Goal: Information Seeking & Learning: Find specific fact

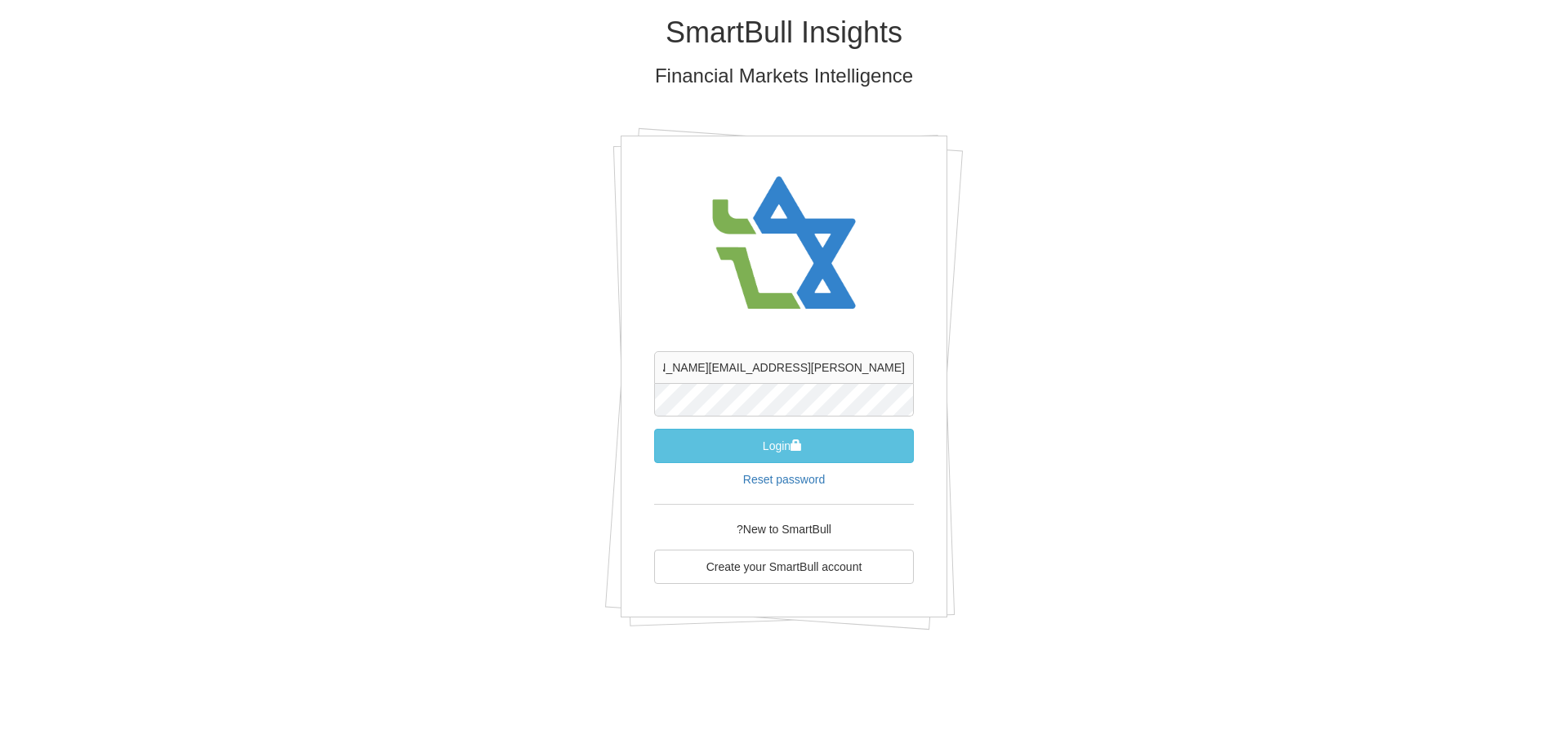
click at [799, 437] on button "Login" at bounding box center [784, 445] width 259 height 34
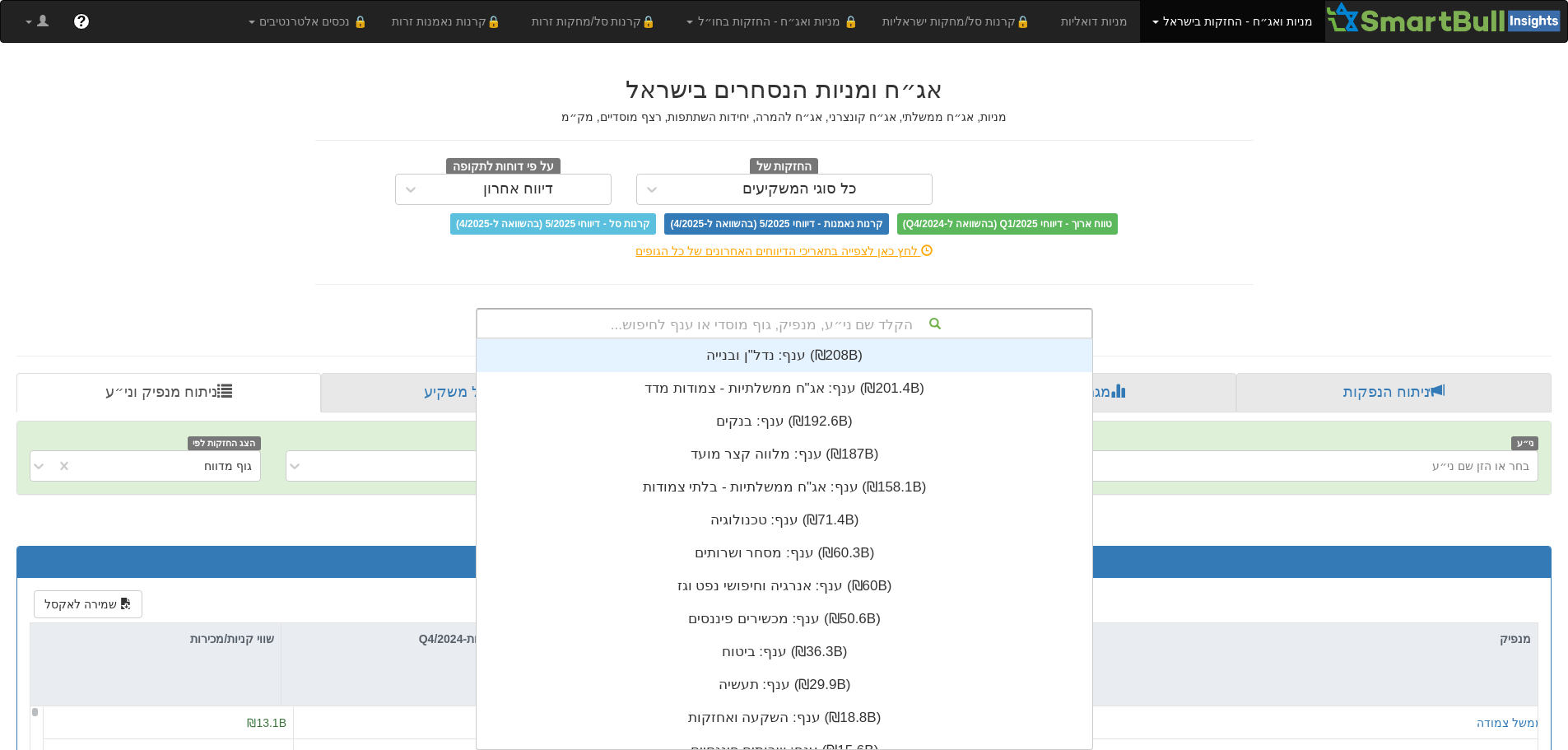
click at [883, 330] on div "הקלד שם ני״ע, מנפיק, גוף מוסדי או ענף לחיפוש..." at bounding box center [784, 323] width 614 height 28
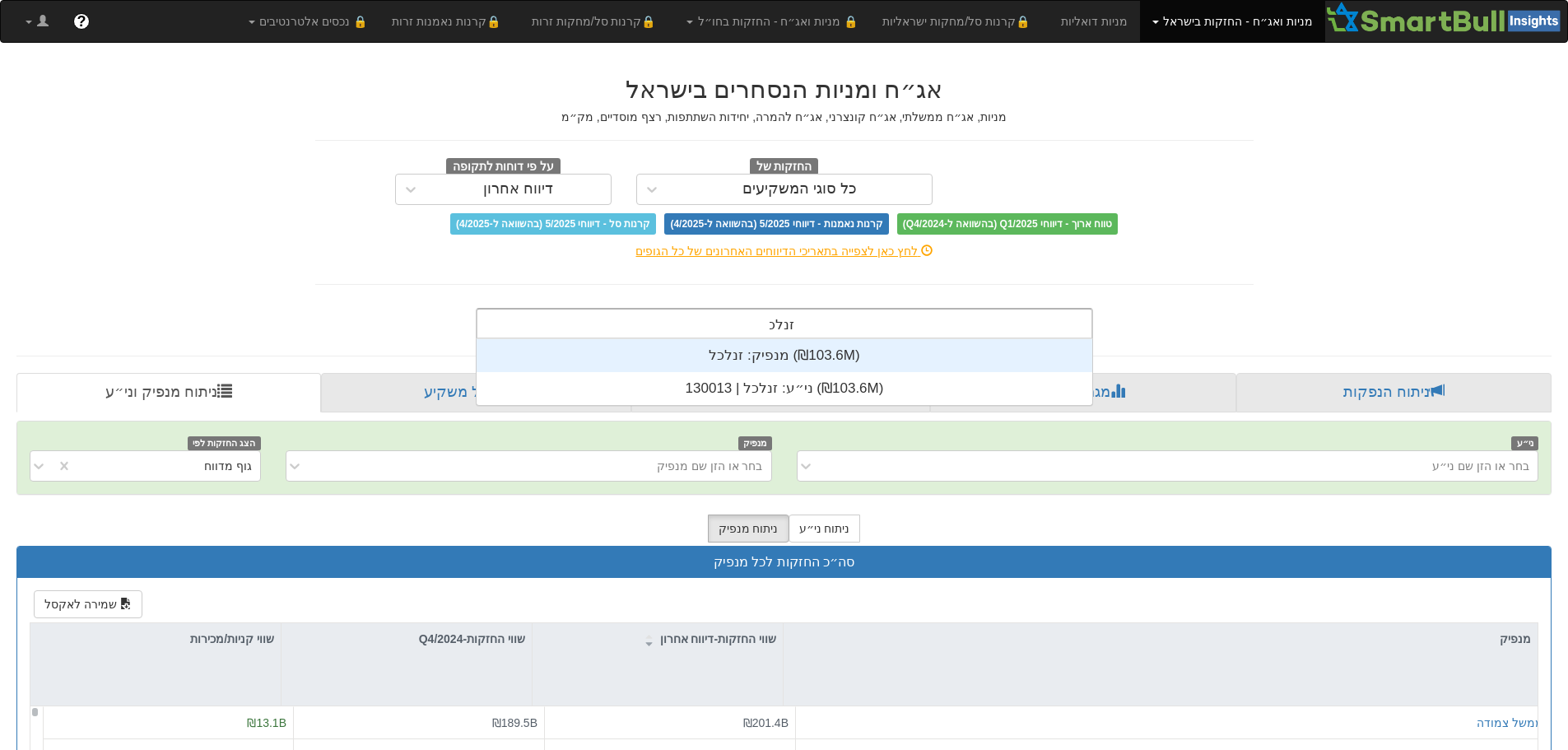
scroll to position [66, 0]
type input "זנלכל"
click at [860, 356] on div "מנפיק: ‏זנלכל ‎(₪103.6M)‎" at bounding box center [784, 356] width 615 height 33
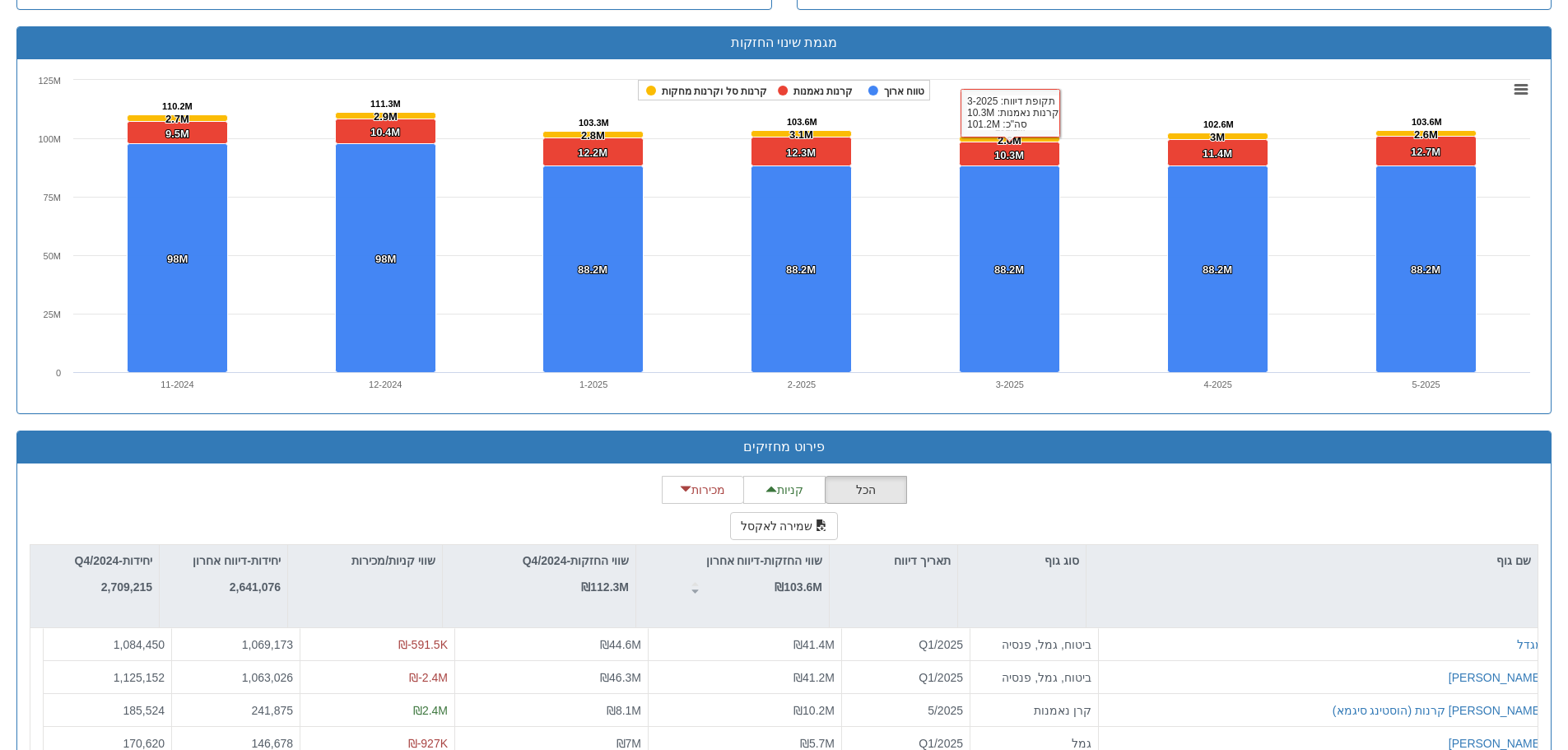
scroll to position [1976, 0]
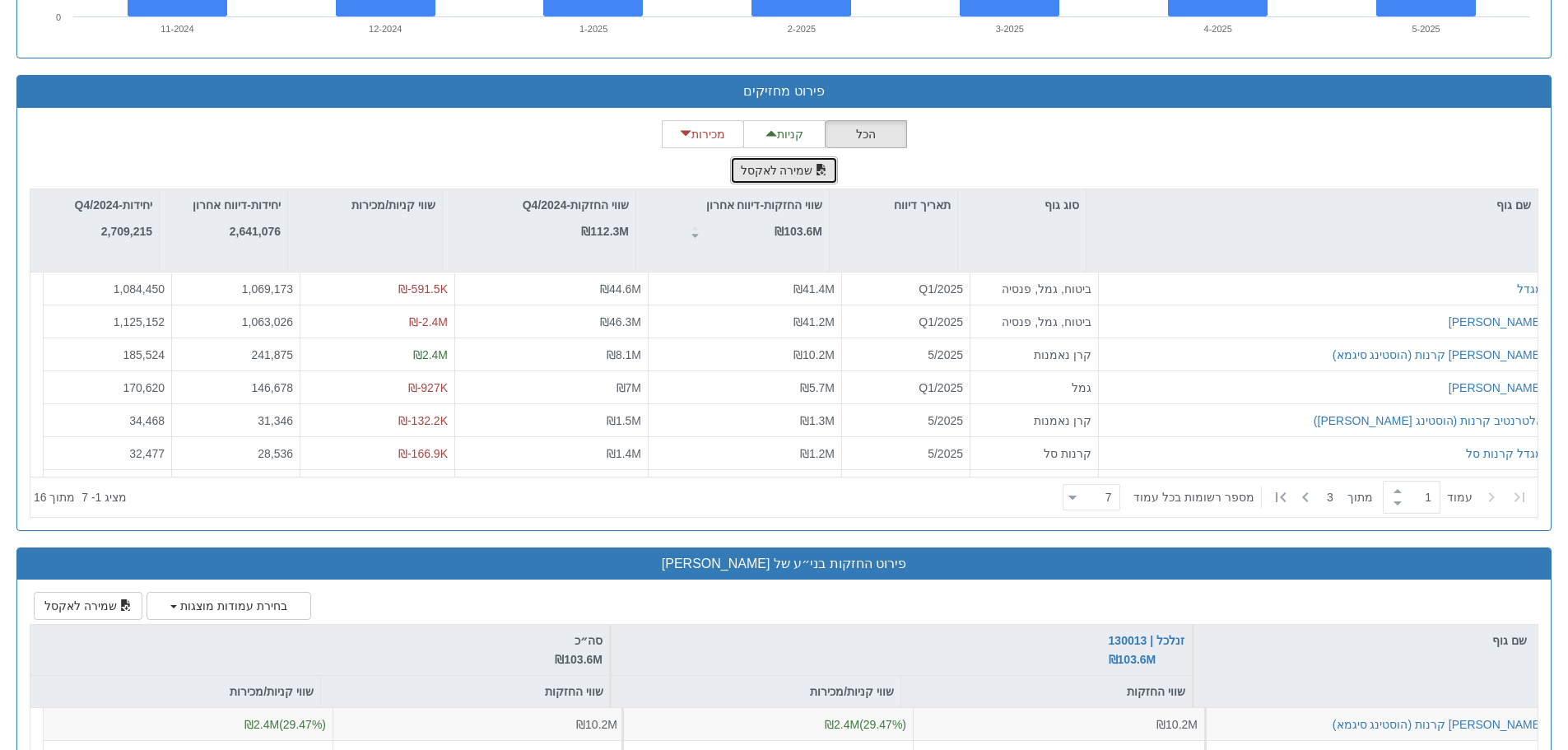
click at [771, 176] on button "שמירה לאקסל" at bounding box center [784, 170] width 108 height 28
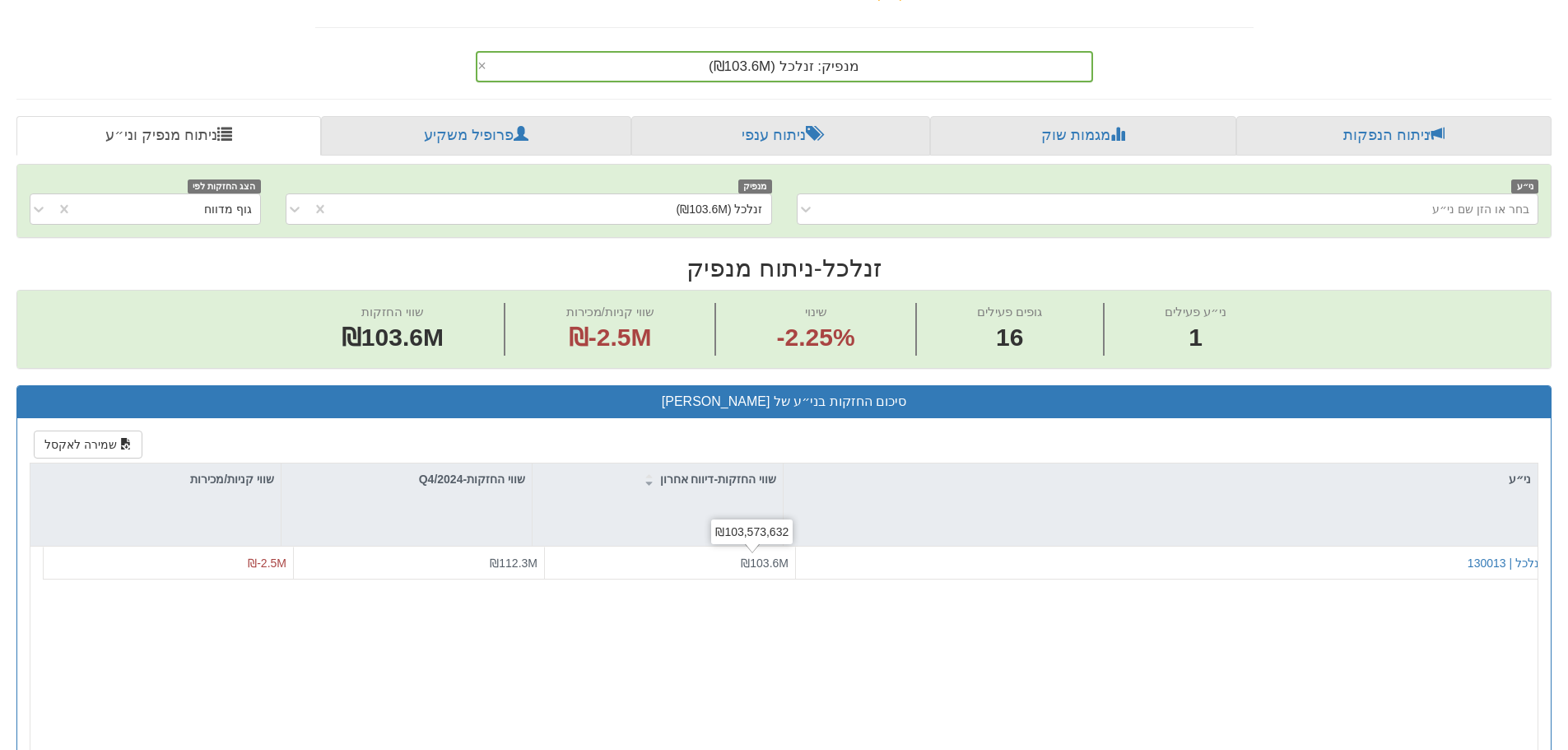
scroll to position [247, 0]
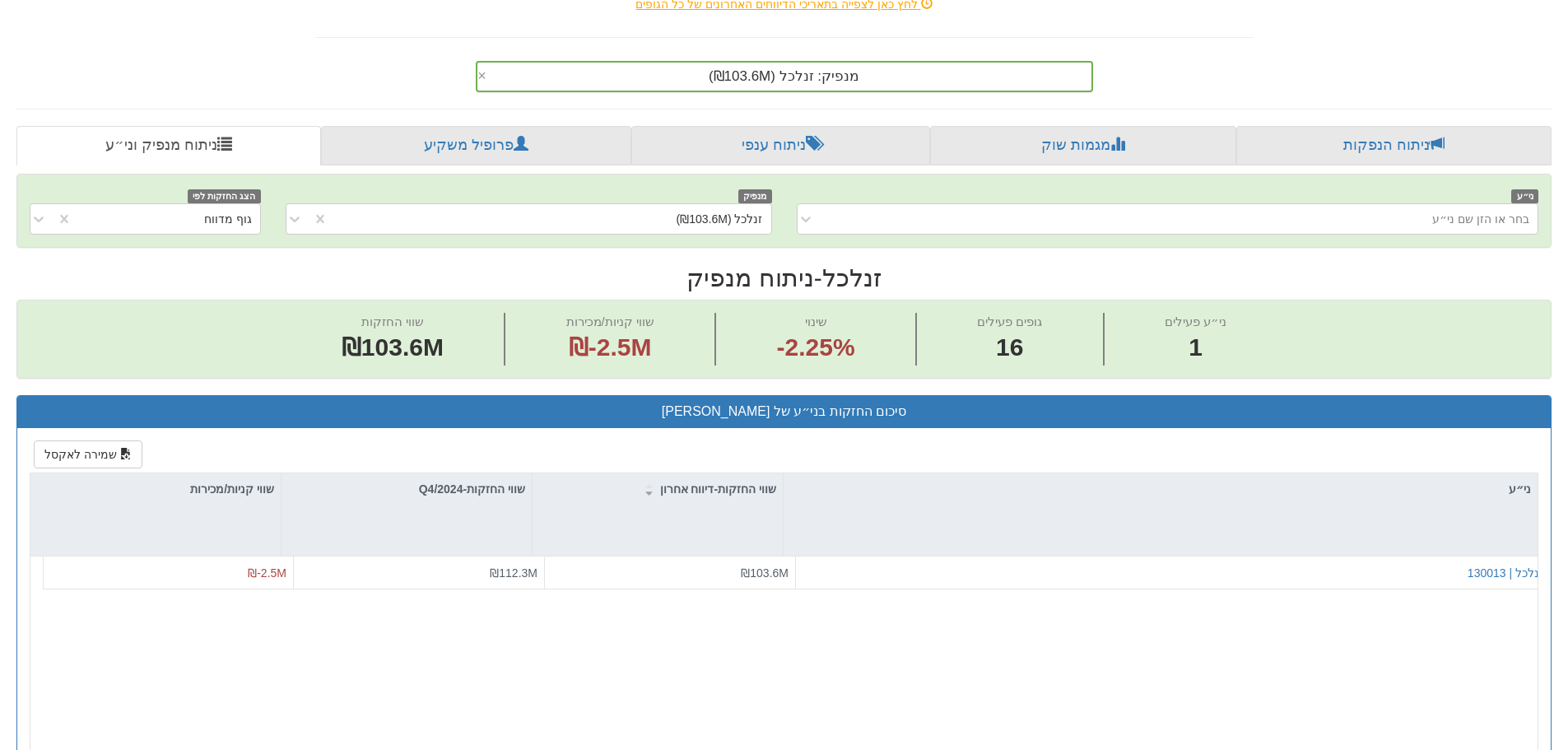
click at [807, 68] on span "מנפיק: ‏זנלכל ‎(₪103.6M)‎" at bounding box center [784, 76] width 150 height 16
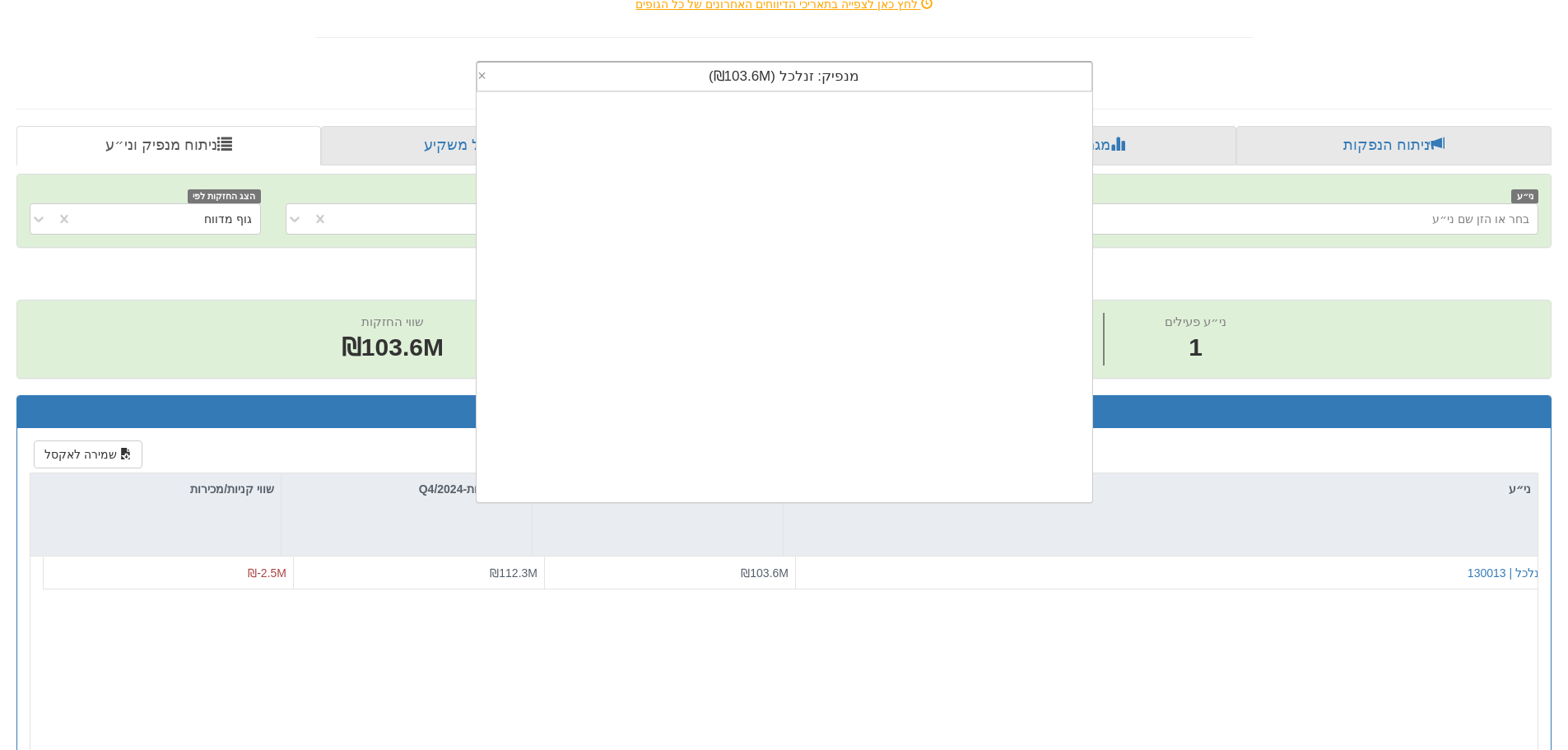
scroll to position [410, 0]
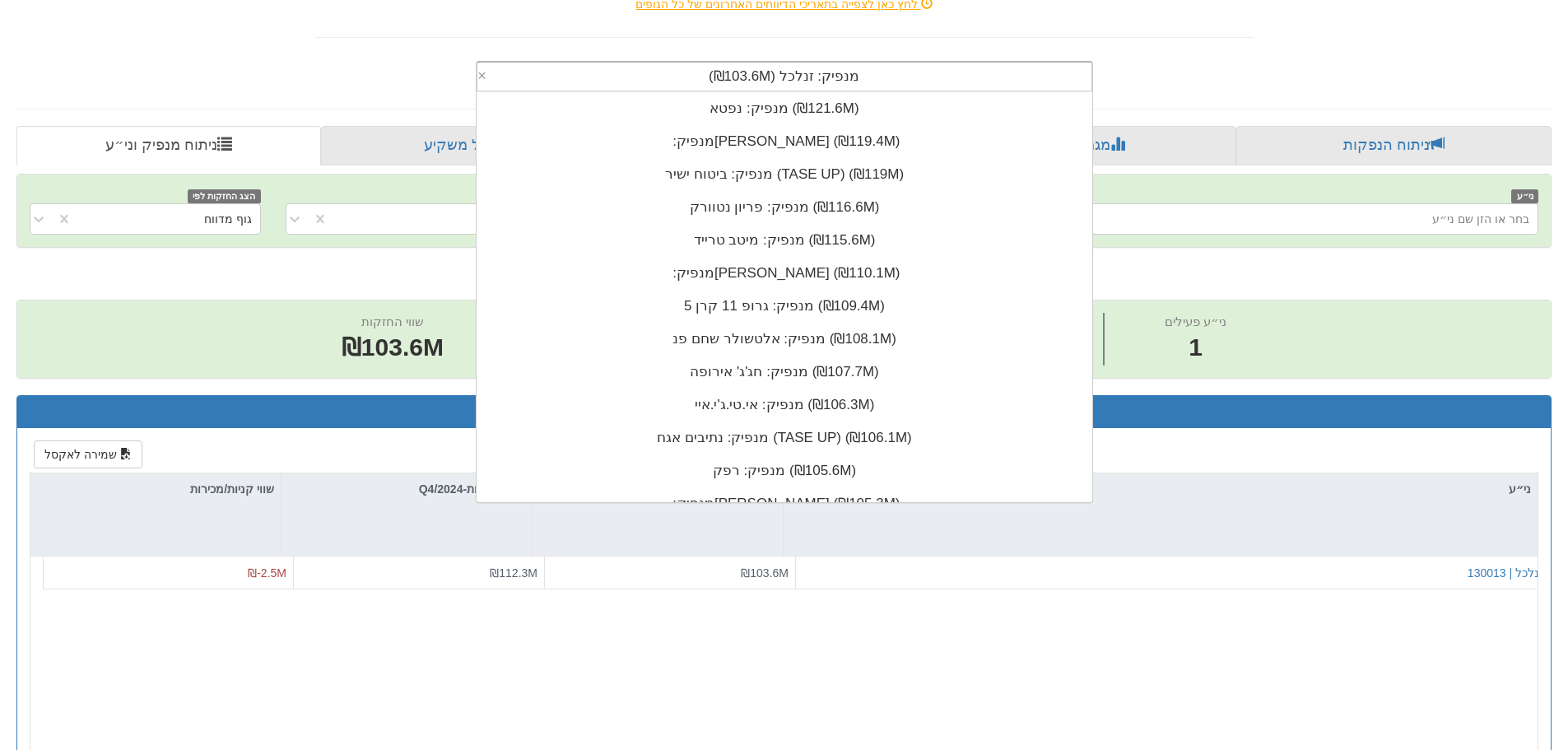
drag, startPoint x: 868, startPoint y: 76, endPoint x: 540, endPoint y: 74, distance: 328.0
click at [540, 74] on div "מנפיק: ‏זנלכל ‎(₪103.6M)‎" at bounding box center [784, 76] width 614 height 28
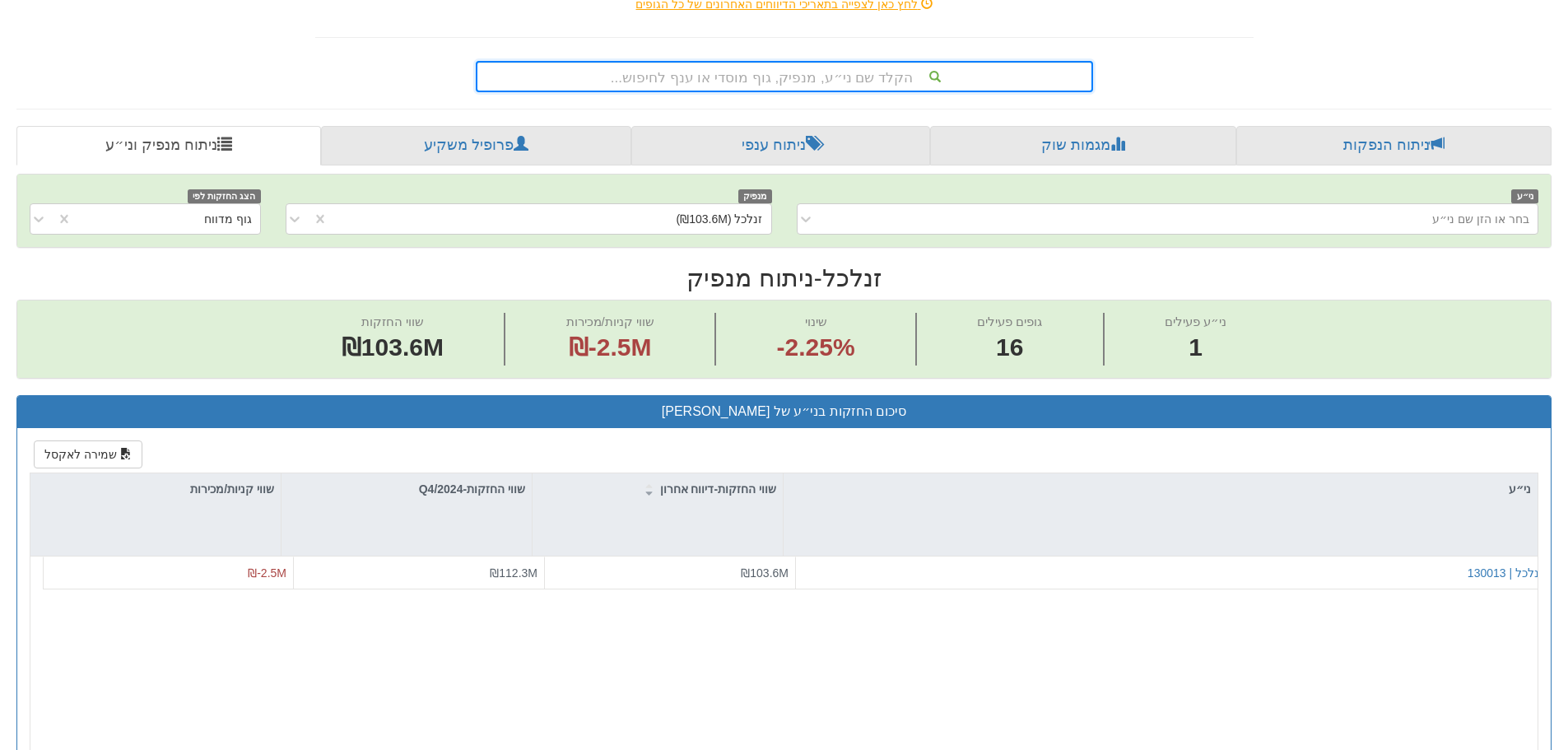
click at [517, 82] on div "הקלד שם ני״ע, מנפיק, גוף מוסדי או ענף לחיפוש..." at bounding box center [784, 76] width 614 height 28
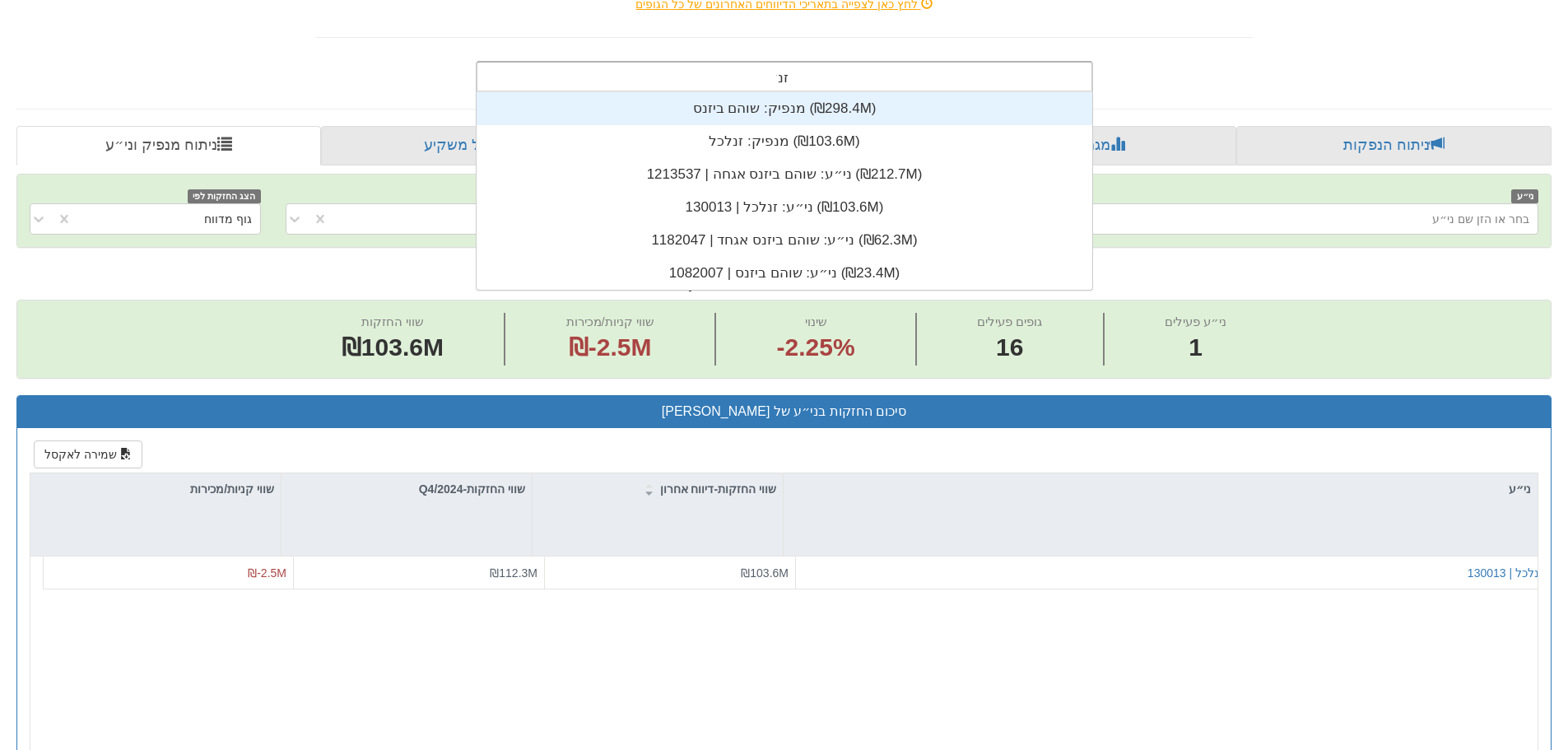
scroll to position [66, 0]
type input "זנלכל"
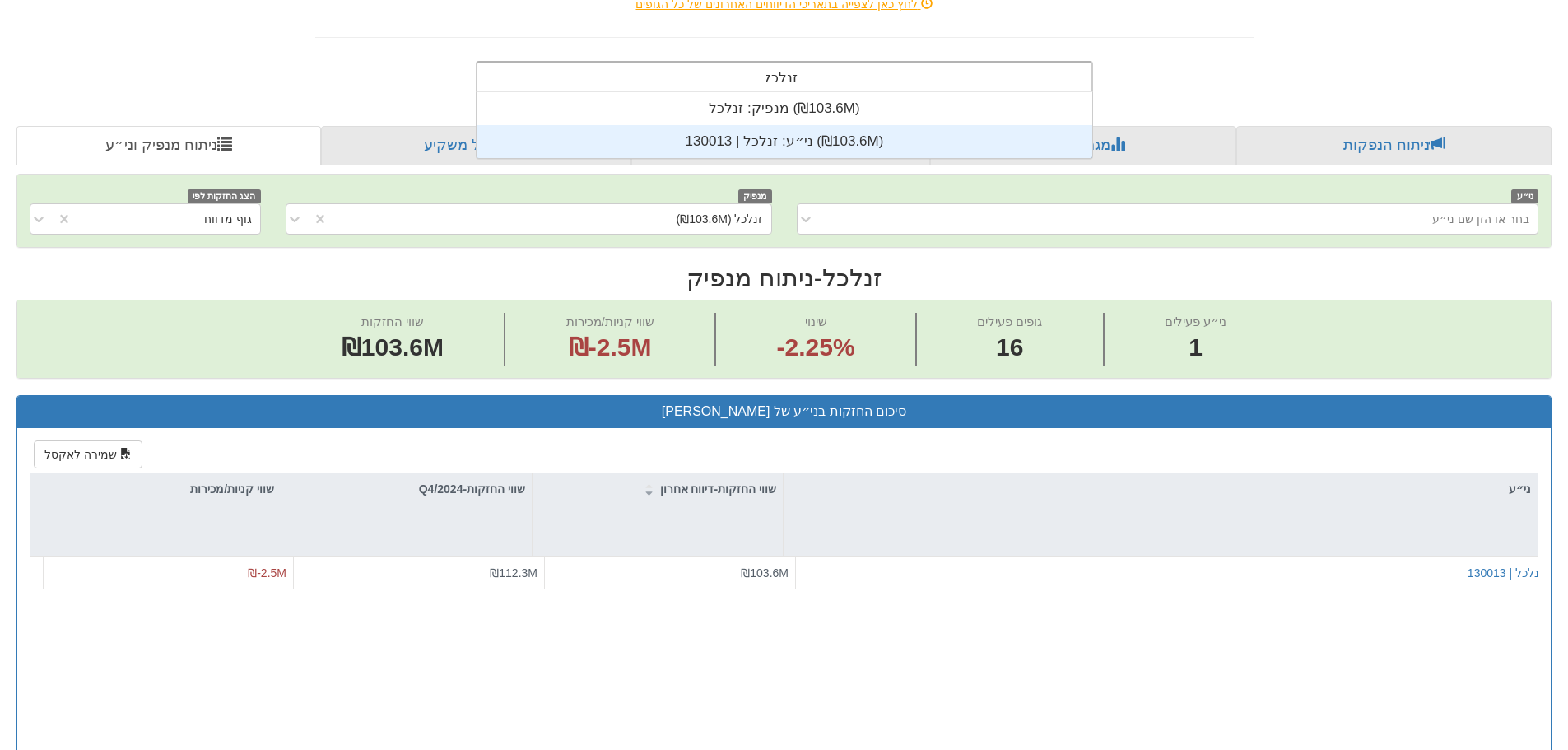
click at [630, 145] on div "ני״ע: ‏זנלכל | 130013 ‎(₪103.6M)‎" at bounding box center [784, 141] width 615 height 33
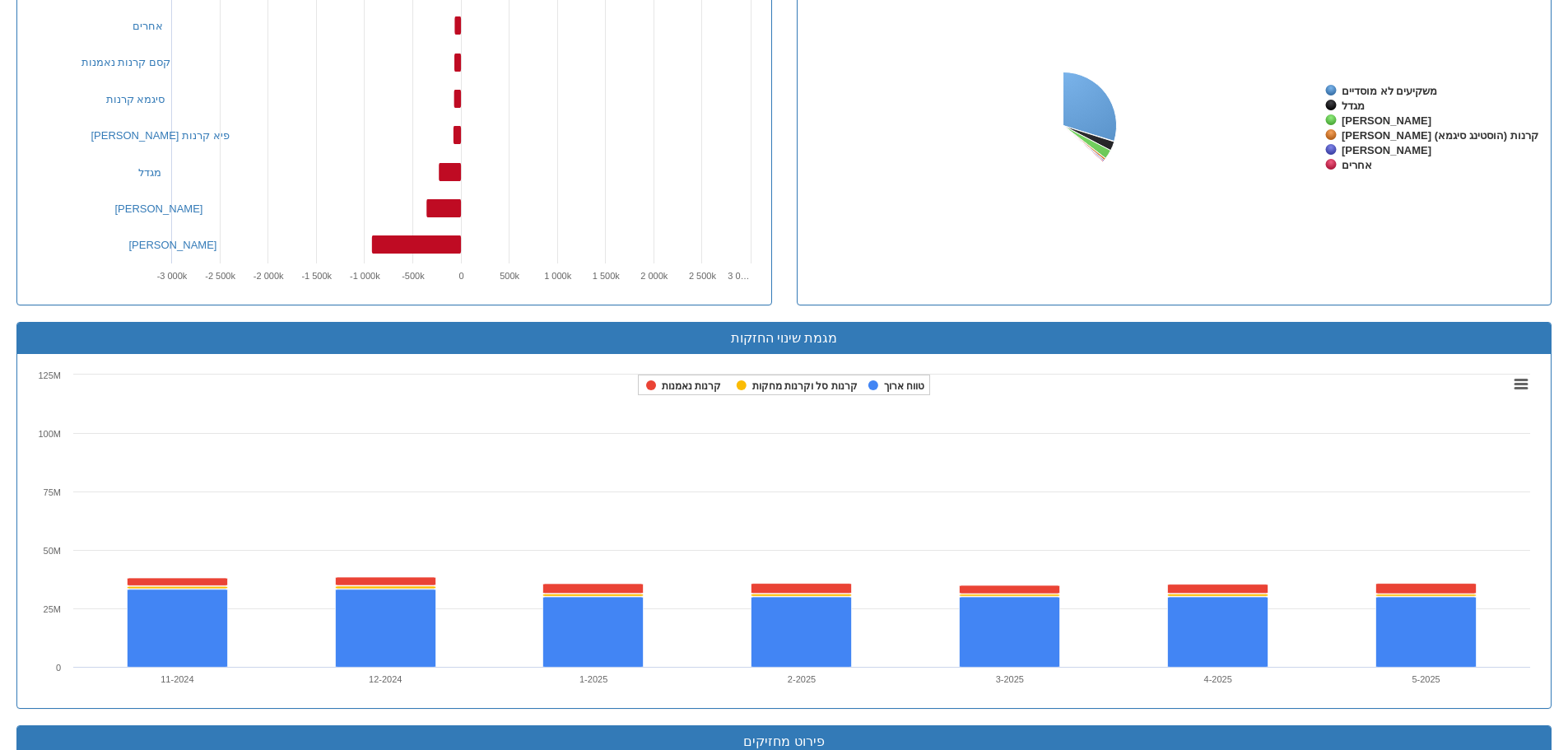
scroll to position [1218, 0]
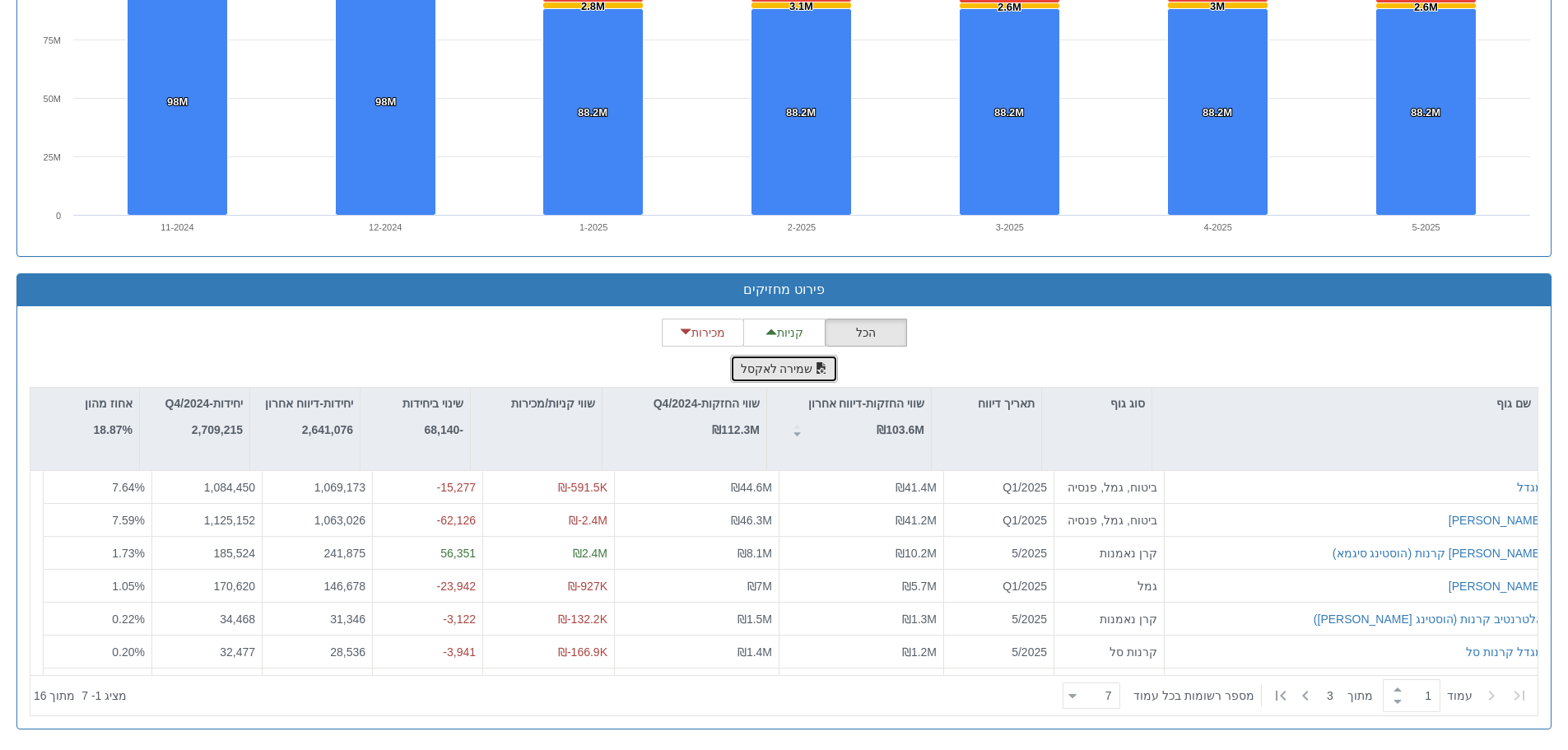
click at [797, 374] on button "שמירה לאקסל" at bounding box center [784, 369] width 108 height 28
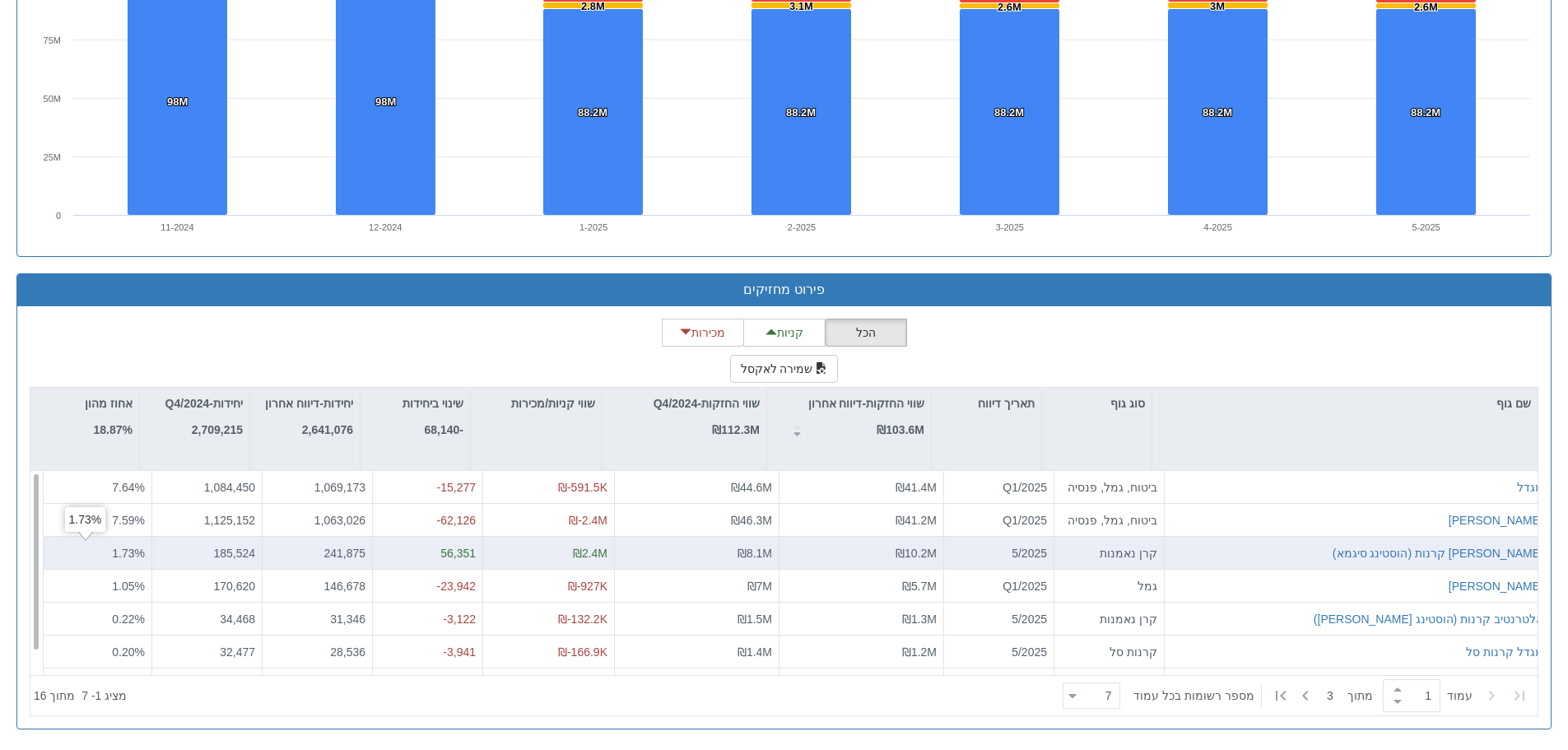
click at [130, 571] on div "1.05 %" at bounding box center [98, 586] width 109 height 33
